Goal: Transaction & Acquisition: Purchase product/service

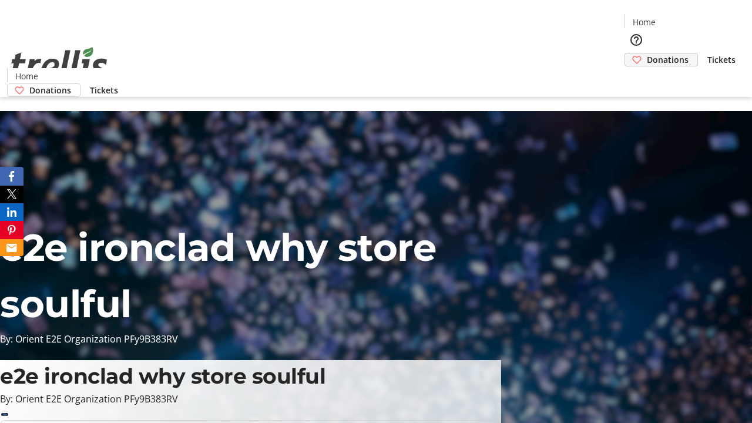
click at [647, 53] on span "Donations" at bounding box center [668, 59] width 42 height 12
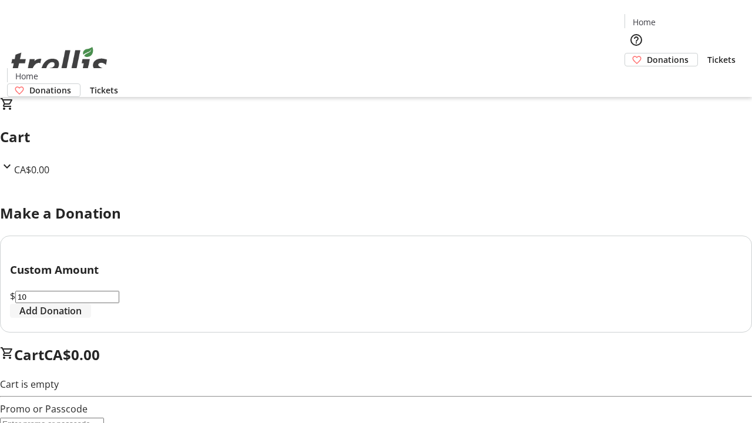
click at [82, 318] on span "Add Donation" at bounding box center [50, 311] width 62 height 14
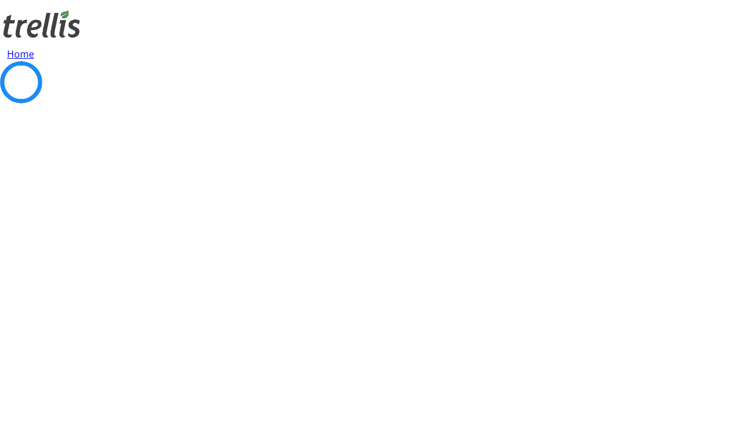
select select "CA"
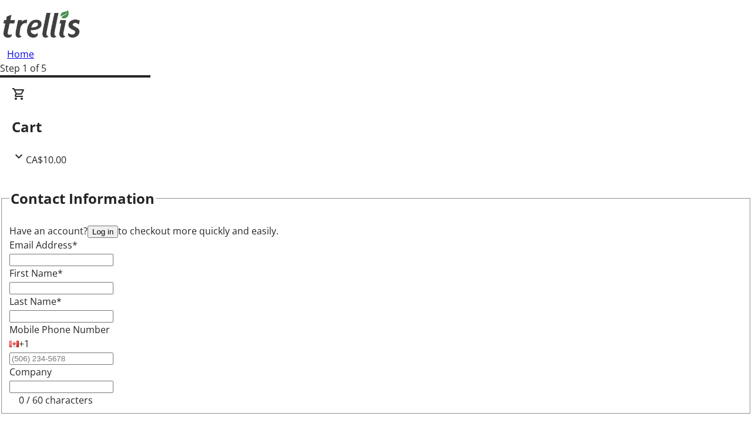
click at [118, 226] on button "Log in" at bounding box center [103, 232] width 31 height 12
